Goal: Transaction & Acquisition: Download file/media

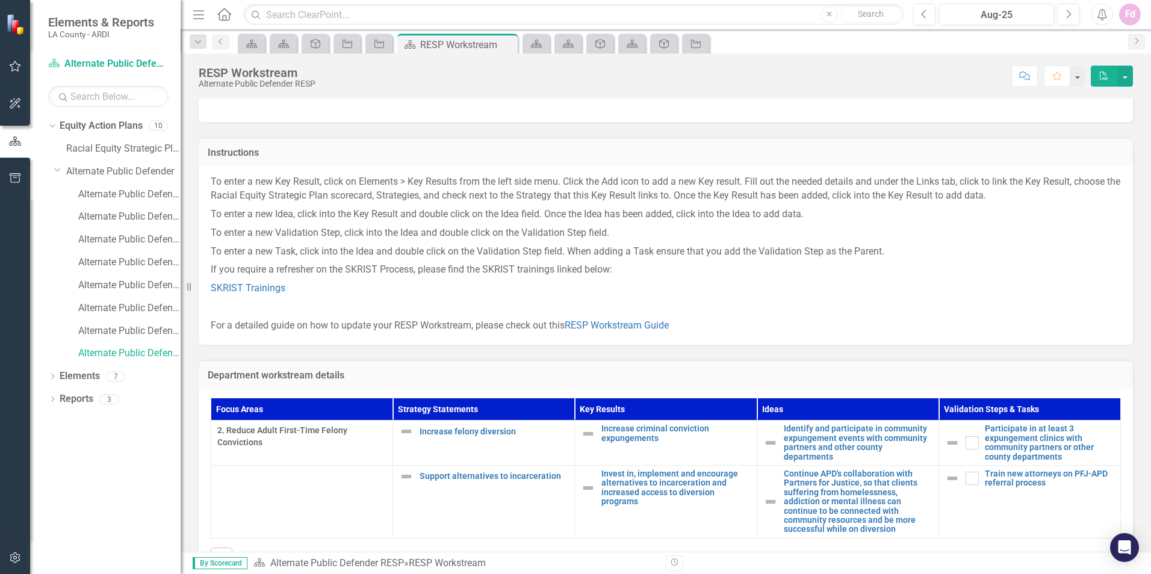
scroll to position [81, 0]
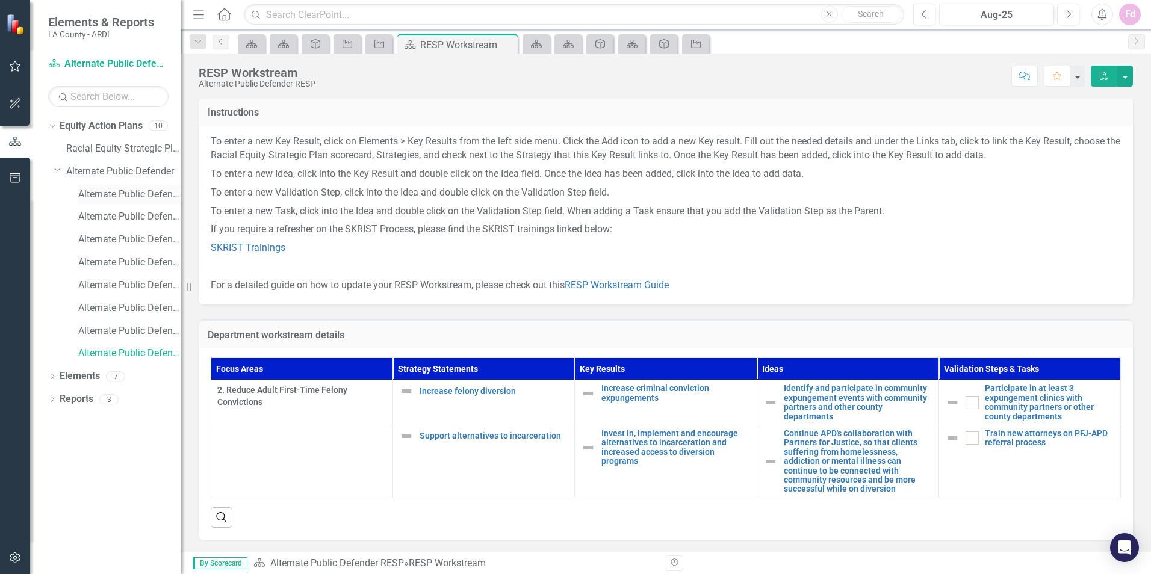
click at [100, 191] on link "Alternate Public Defender Climate Survey" at bounding box center [129, 195] width 102 height 14
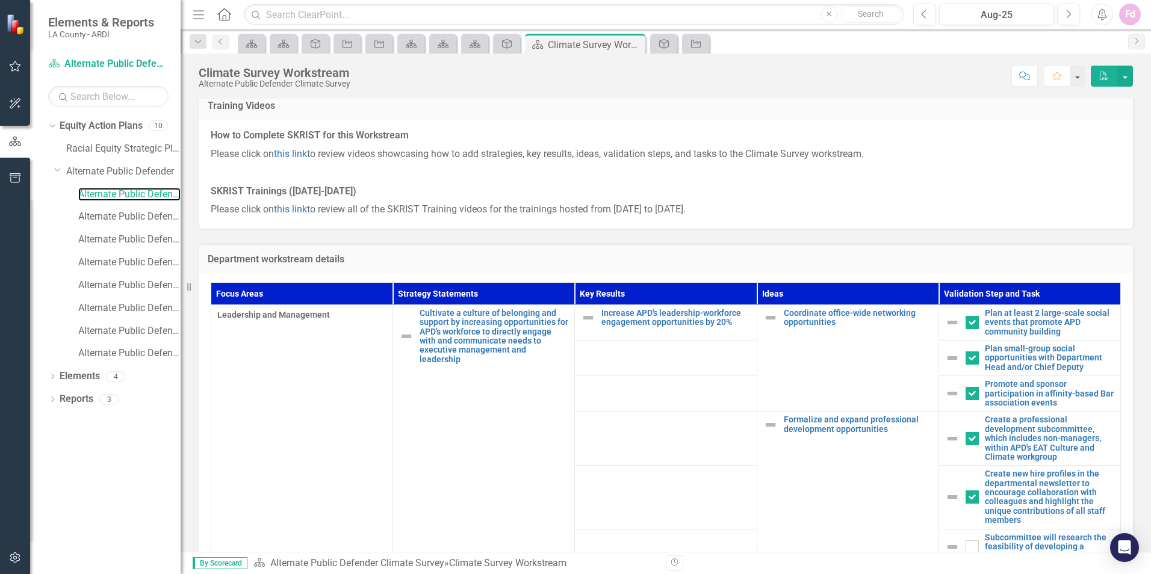
scroll to position [326, 0]
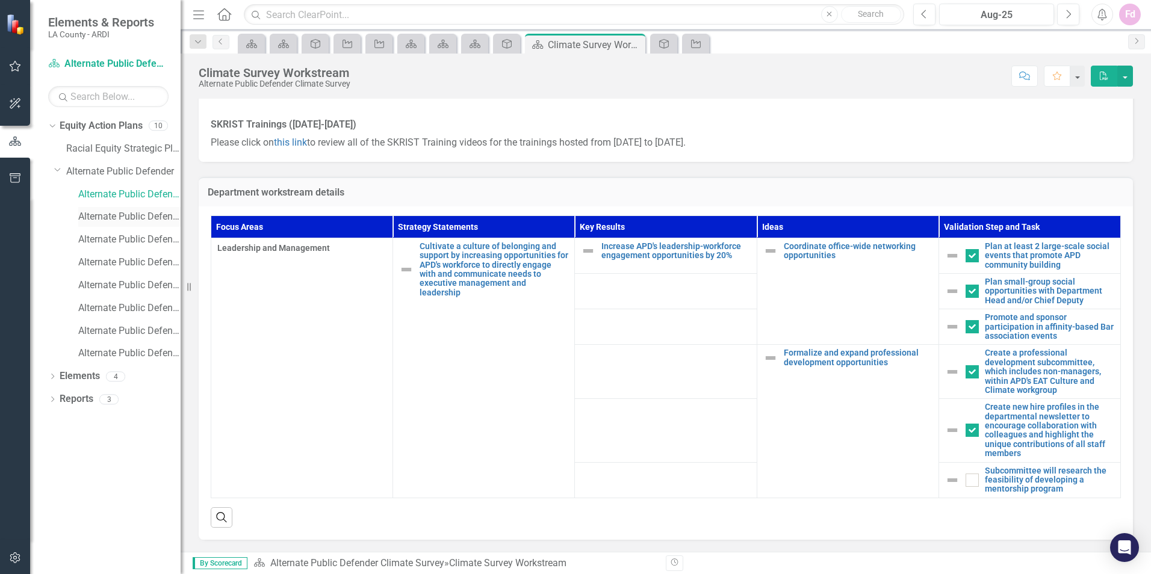
click at [92, 216] on link "Alternate Public Defender [PERSON_NAME] Goals" at bounding box center [129, 217] width 102 height 14
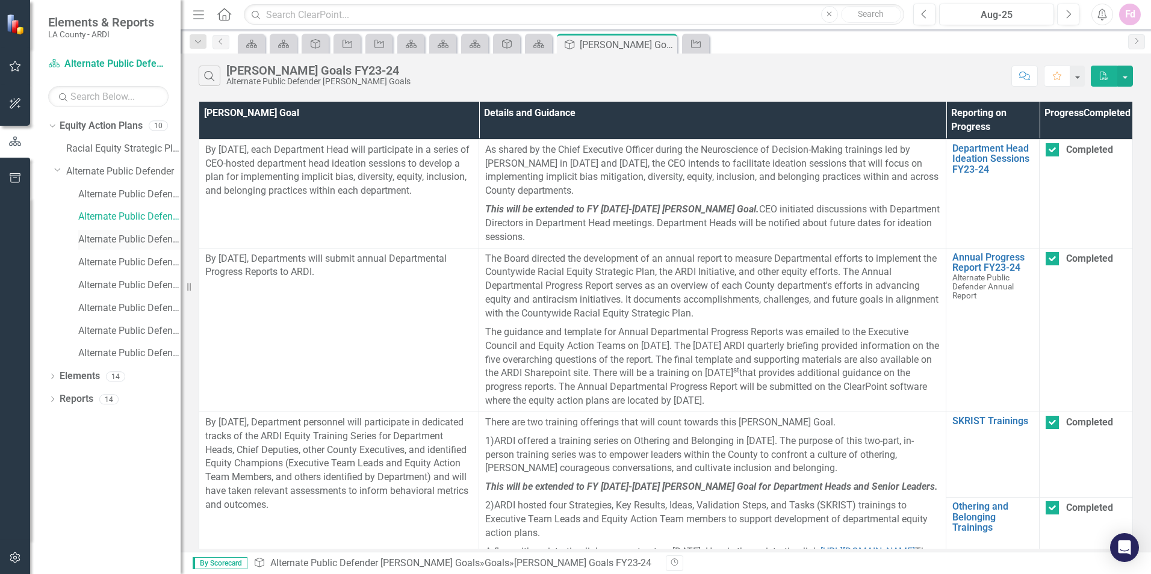
click at [102, 242] on link "Alternate Public Defender Annual Report" at bounding box center [129, 240] width 102 height 14
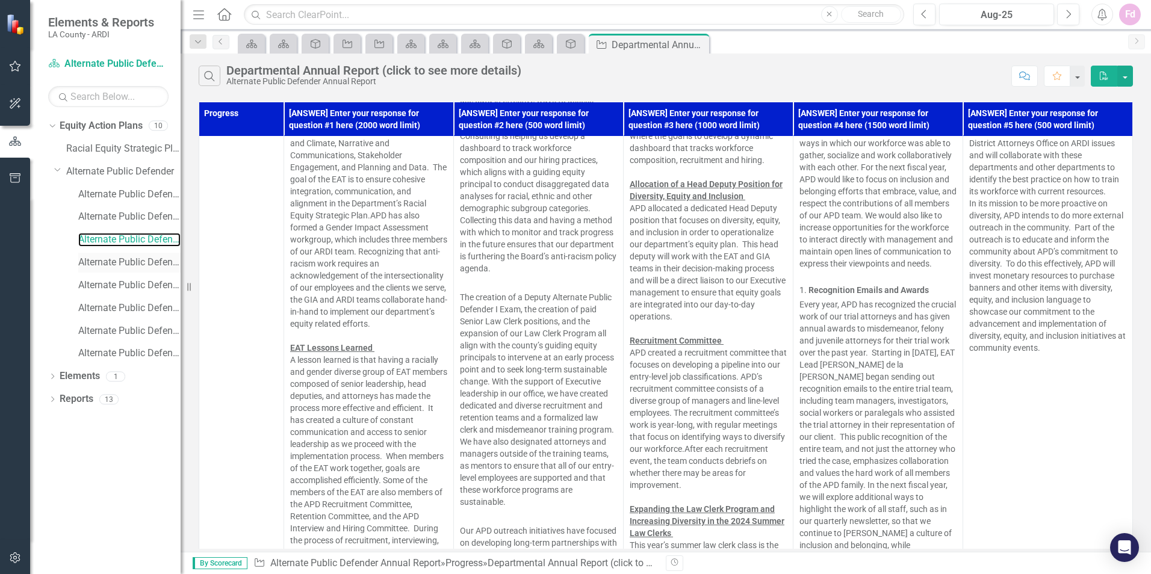
scroll to position [421, 0]
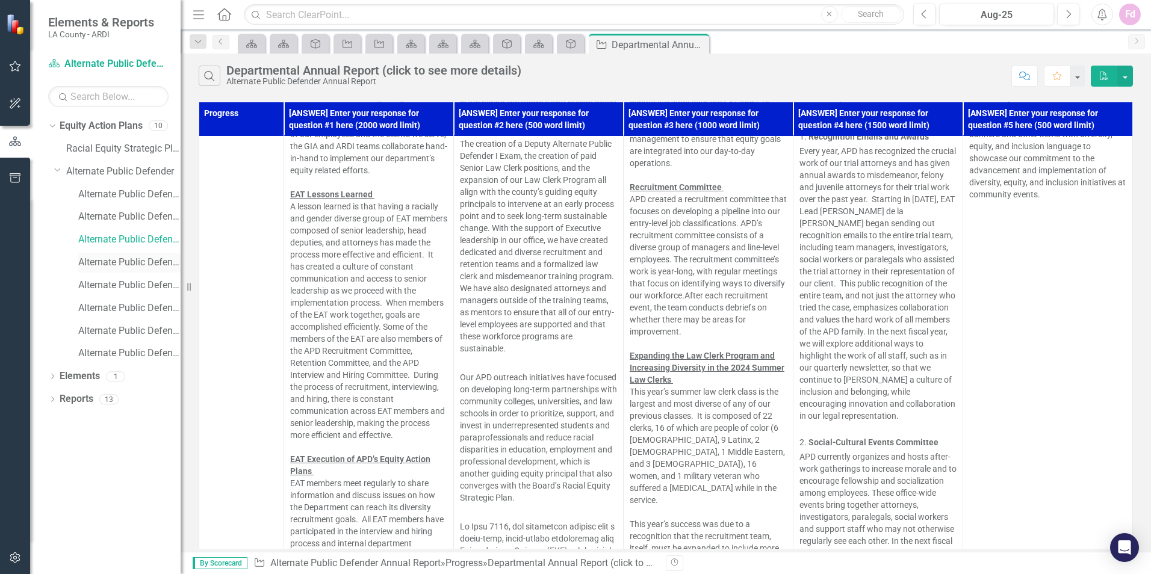
click at [131, 263] on link "Alternate Public Defender PPP" at bounding box center [129, 263] width 102 height 14
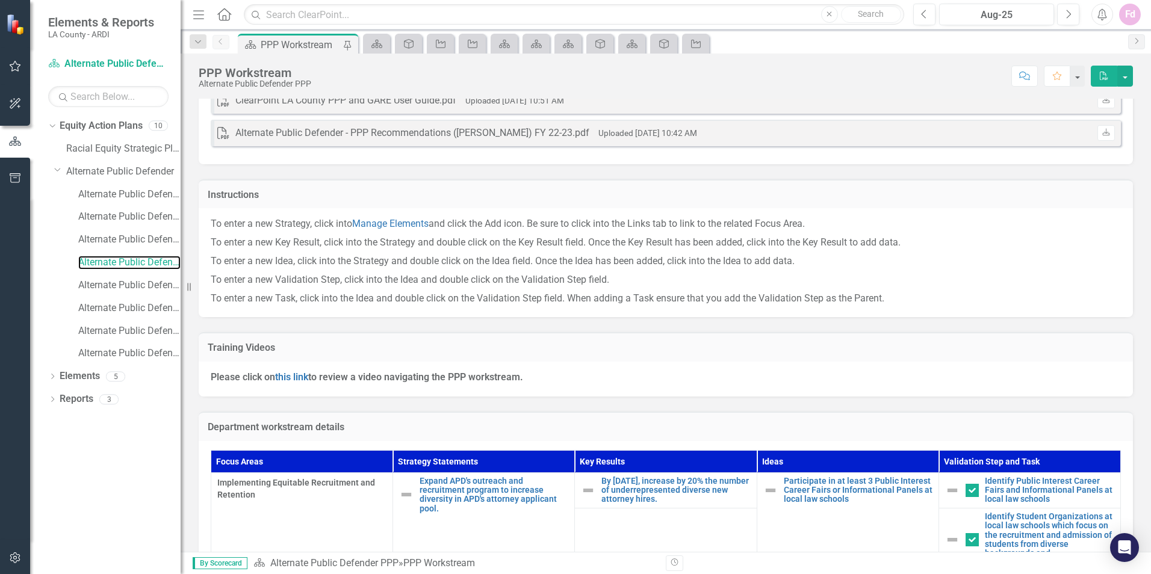
scroll to position [181, 0]
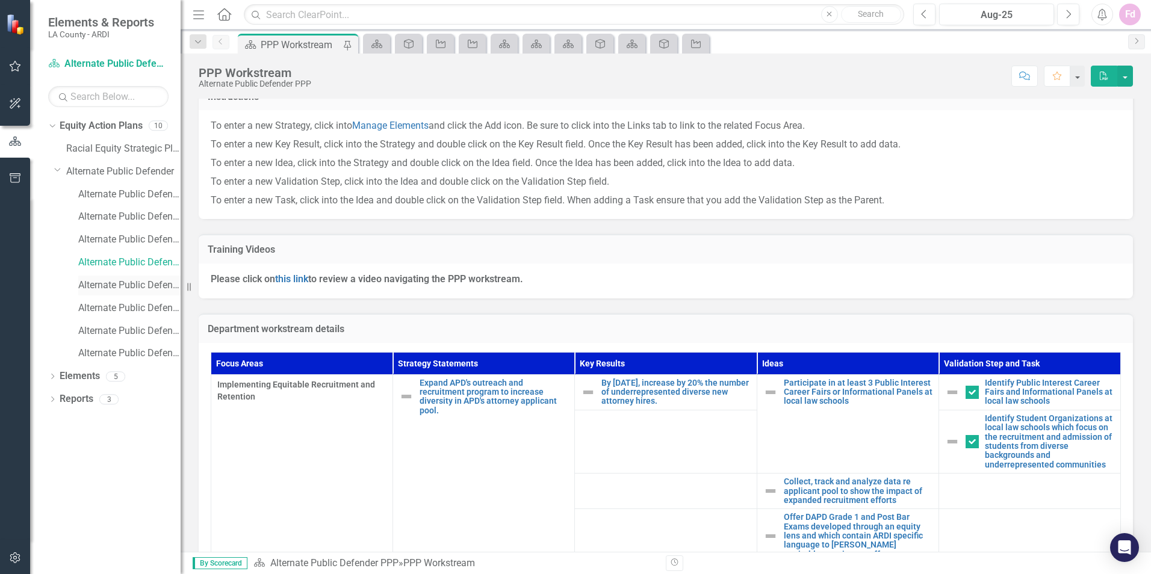
click at [134, 280] on link "Alternate Public Defender GARE" at bounding box center [129, 286] width 102 height 14
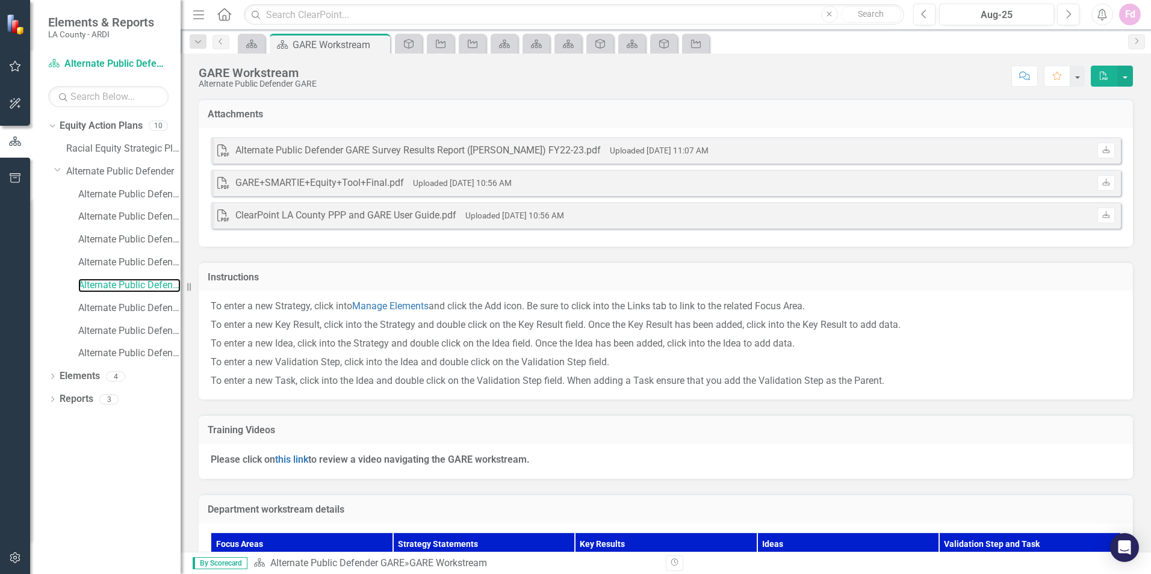
scroll to position [291, 0]
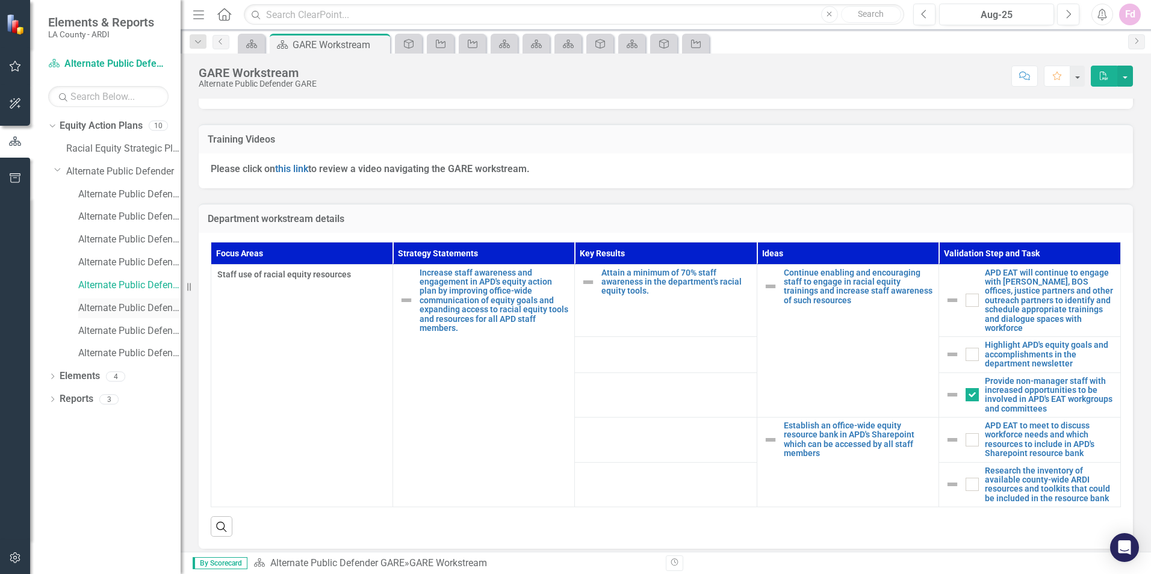
click at [123, 308] on link "Alternate Public Defender [PERSON_NAME] Goals FY24-25" at bounding box center [129, 309] width 102 height 14
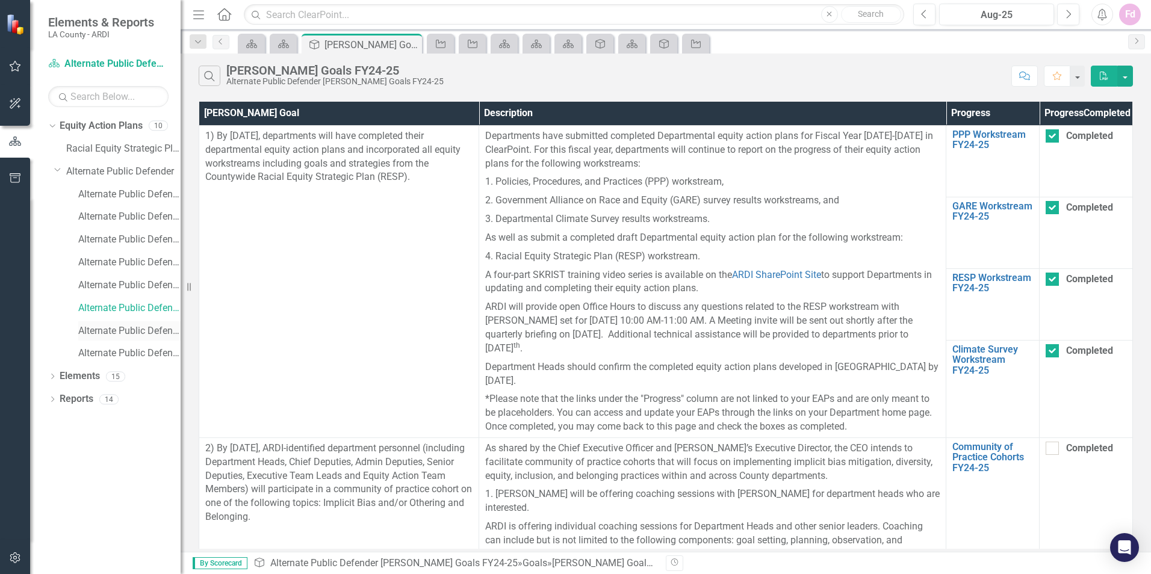
click at [122, 329] on link "Alternate Public Defender Annual Report FY24-25" at bounding box center [129, 331] width 102 height 14
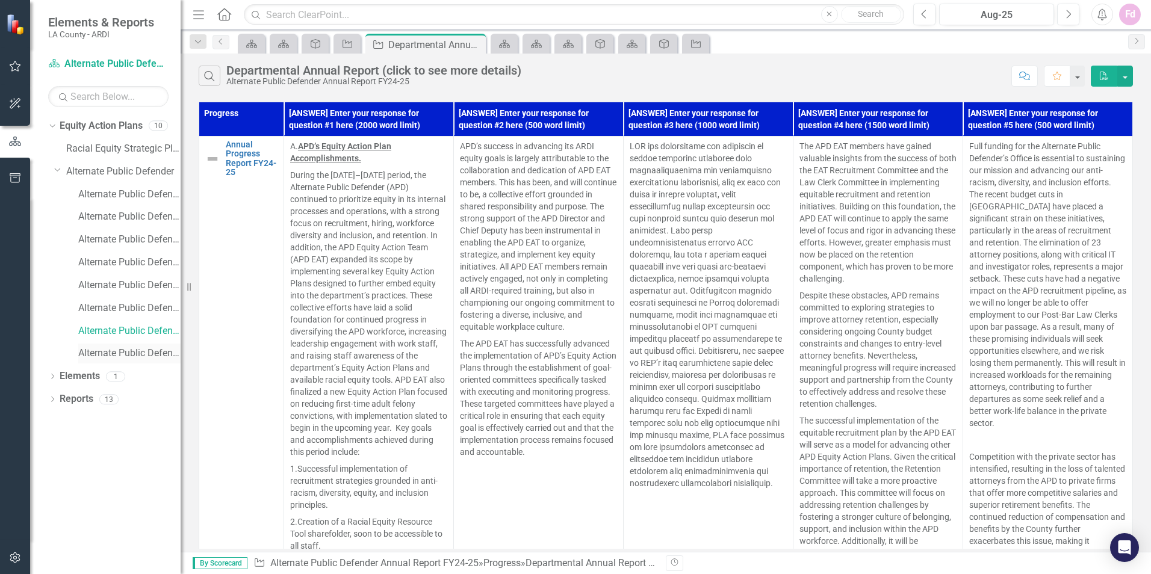
click at [119, 350] on link "Alternate Public Defender RESP" at bounding box center [129, 354] width 102 height 14
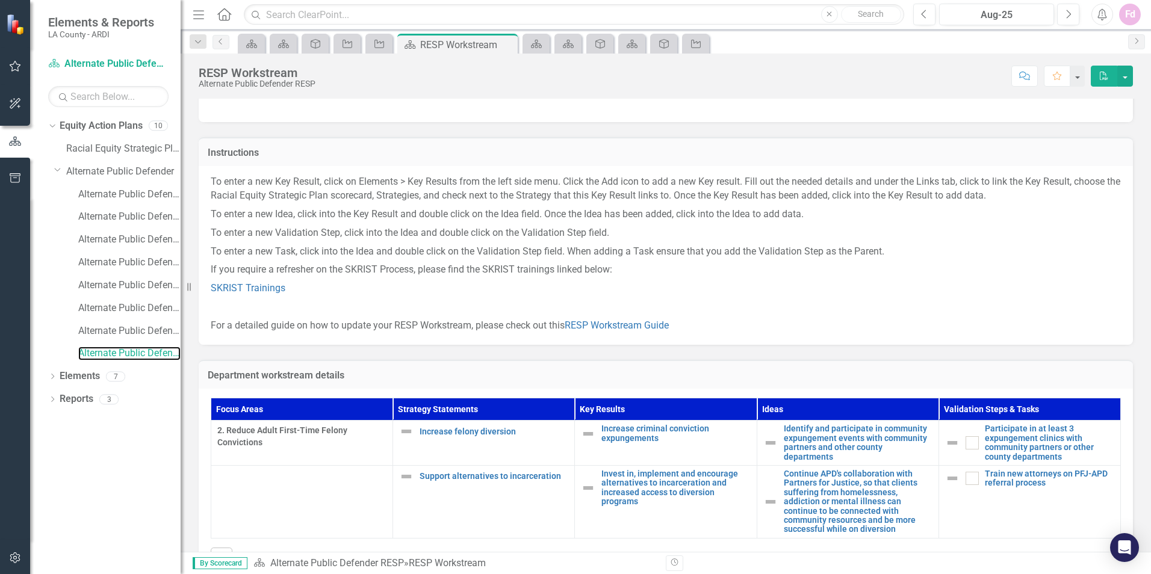
scroll to position [81, 0]
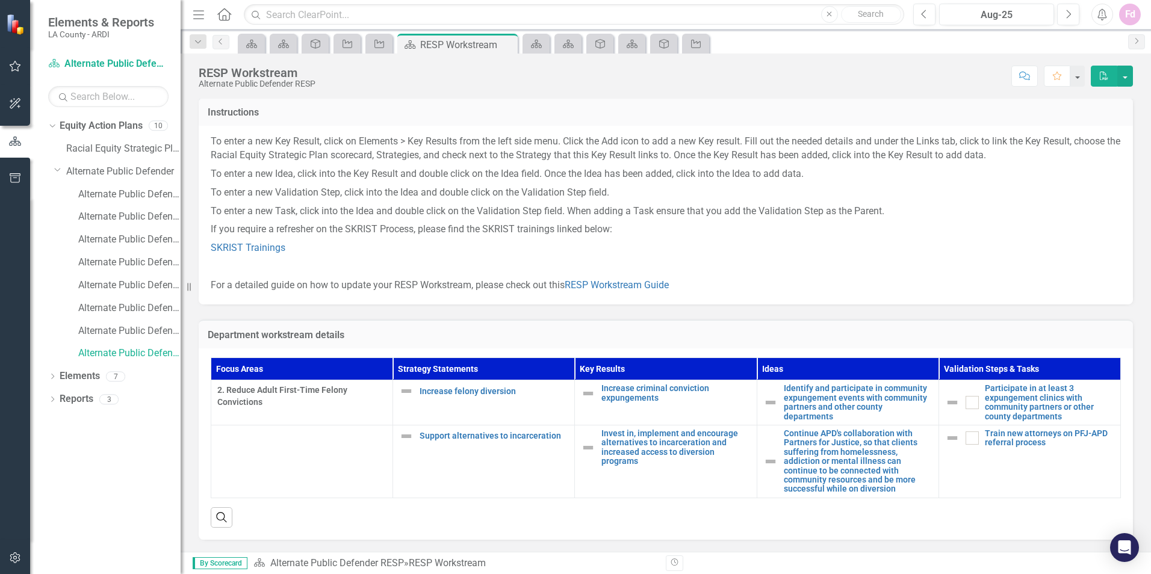
click at [1103, 82] on button "PDF" at bounding box center [1104, 76] width 26 height 21
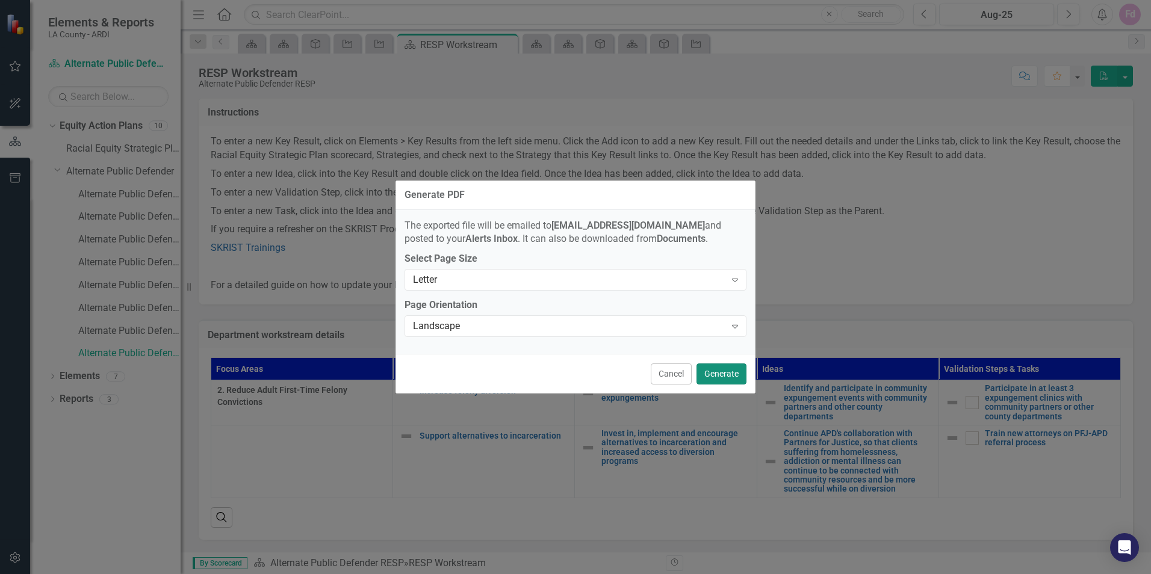
click at [722, 373] on button "Generate" at bounding box center [721, 374] width 50 height 21
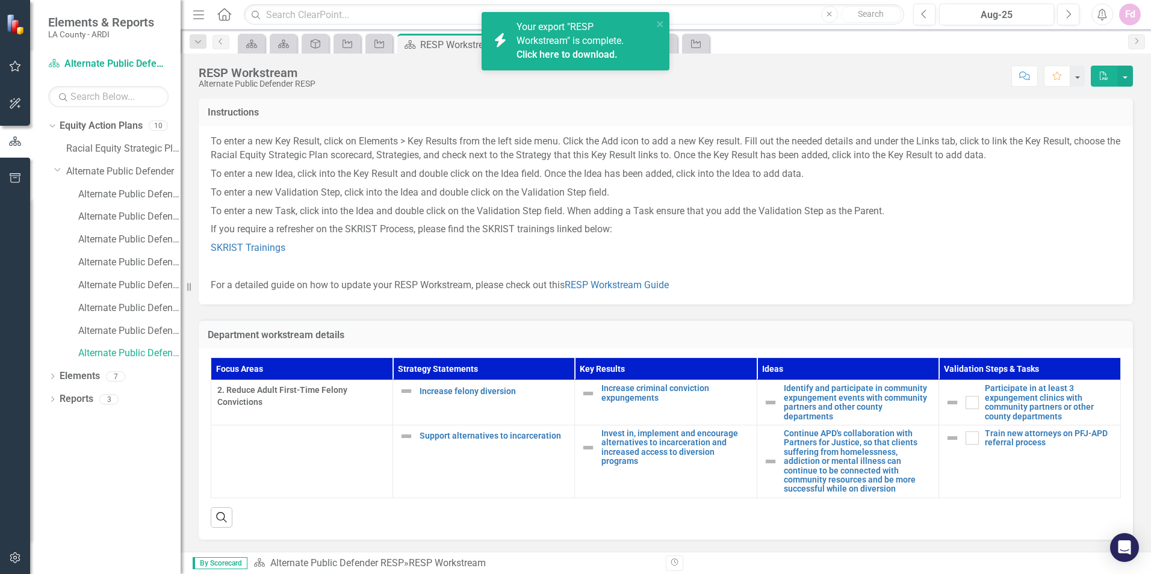
click at [592, 57] on link "Click here to download." at bounding box center [566, 54] width 101 height 11
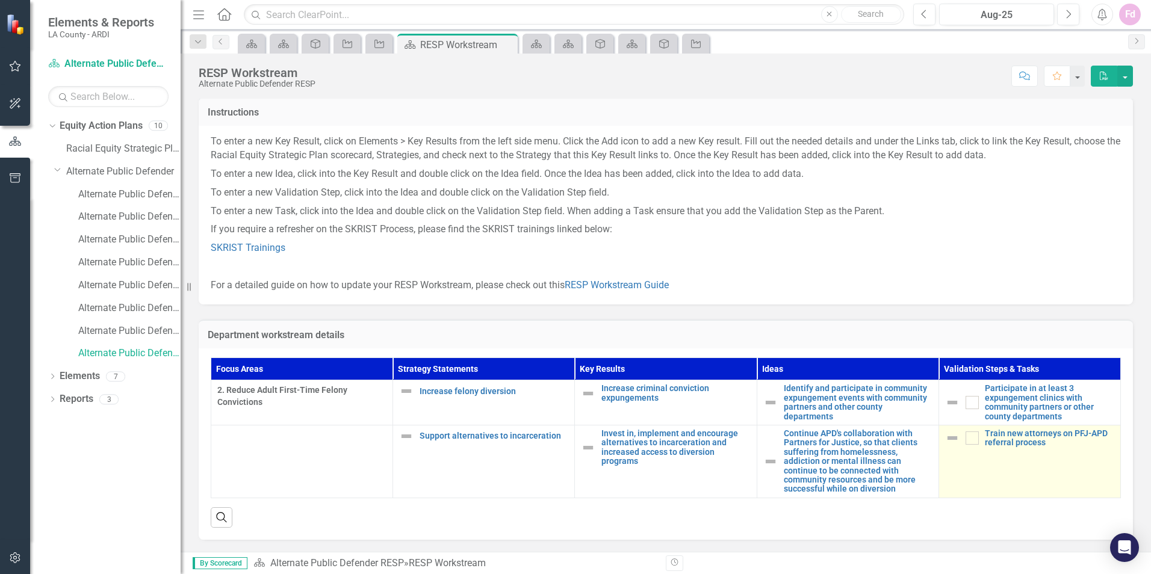
drag, startPoint x: 216, startPoint y: 355, endPoint x: 1081, endPoint y: 496, distance: 876.4
click at [1081, 496] on div "Focus Areas Strategy Statements Key Results Ideas Validation Steps & Tasks 2. R…" at bounding box center [666, 444] width 934 height 191
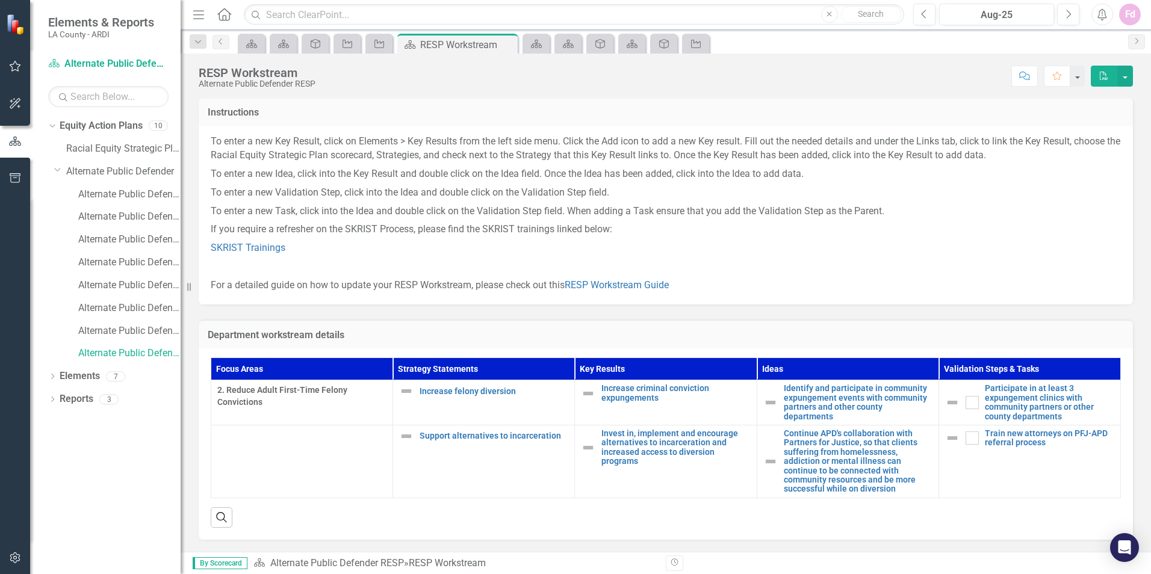
click at [925, 518] on div "Search" at bounding box center [666, 512] width 910 height 29
